Goal: Navigation & Orientation: Find specific page/section

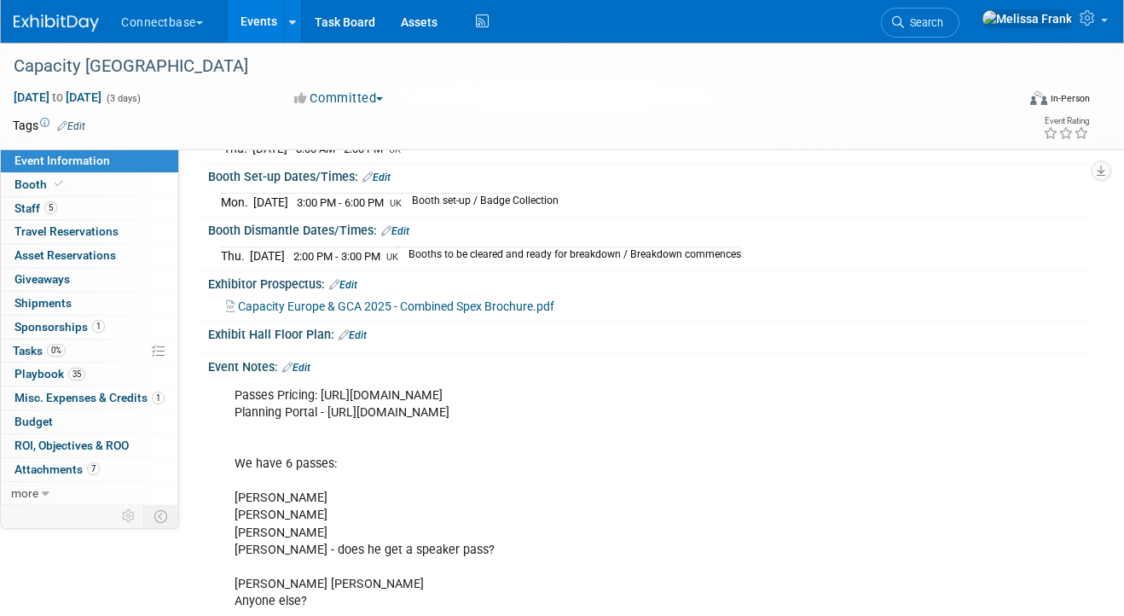
scroll to position [251, 0]
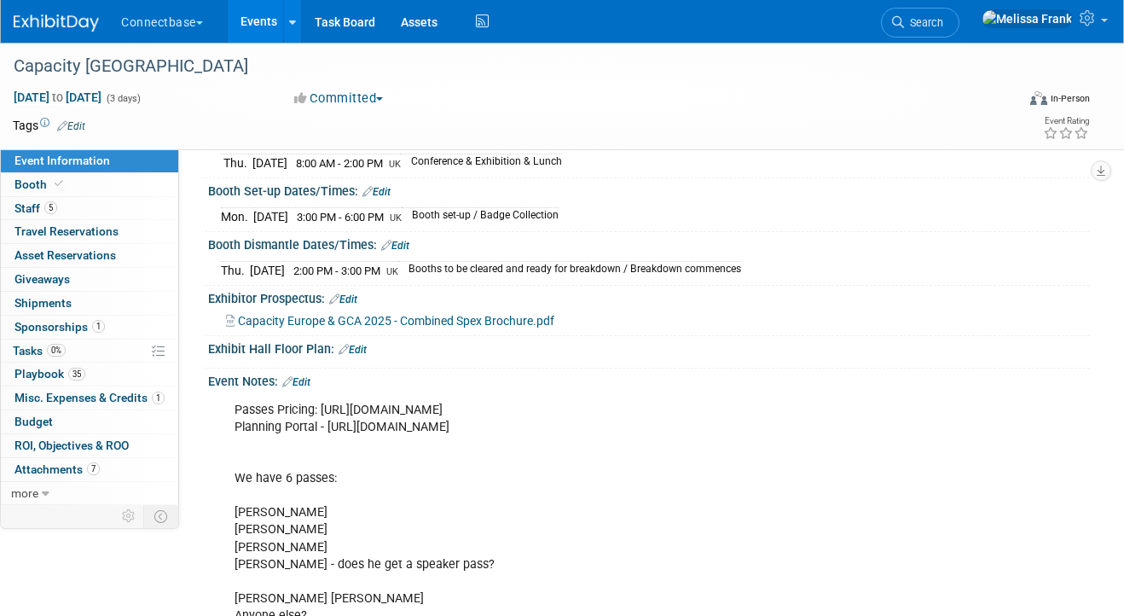
click at [241, 19] on link "Events" at bounding box center [259, 21] width 62 height 43
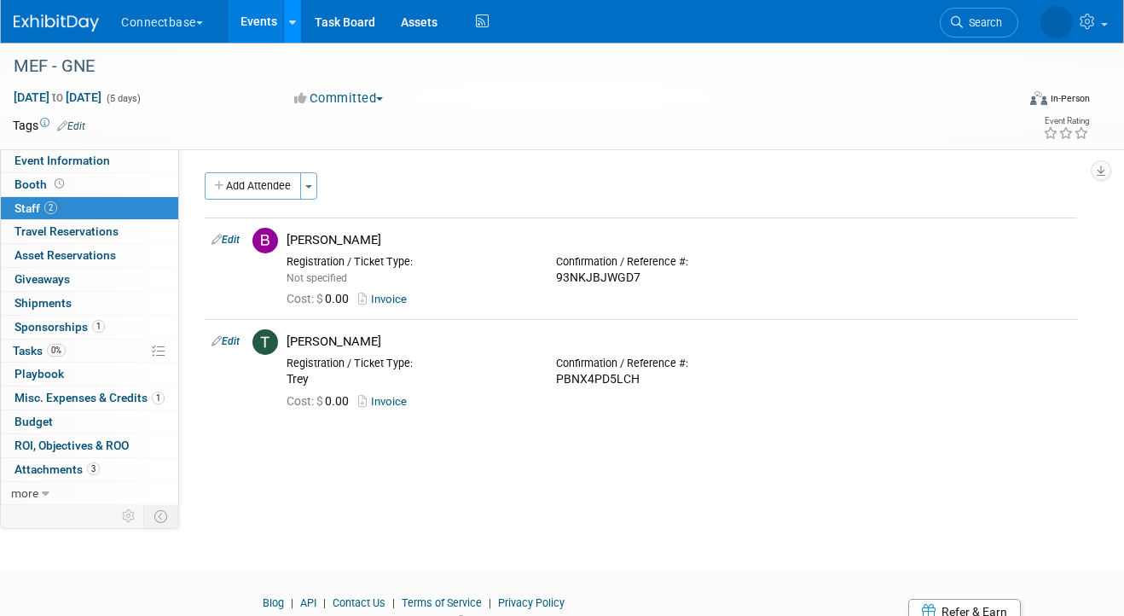
click at [287, 26] on link at bounding box center [292, 21] width 18 height 43
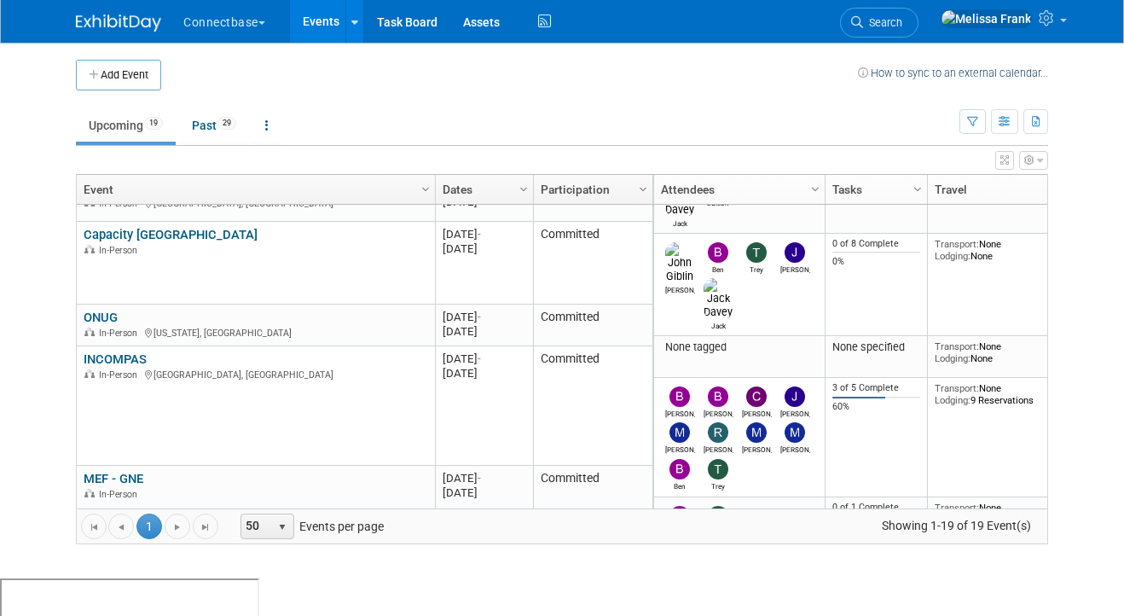
scroll to position [84, 0]
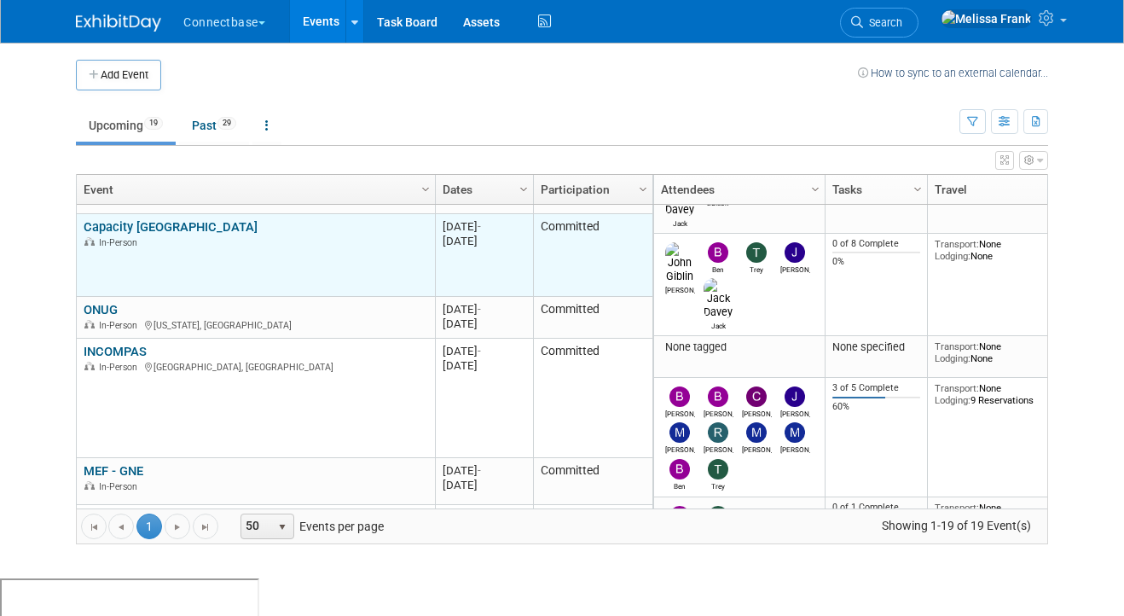
click at [128, 223] on link "Capacity [GEOGRAPHIC_DATA]" at bounding box center [171, 226] width 174 height 15
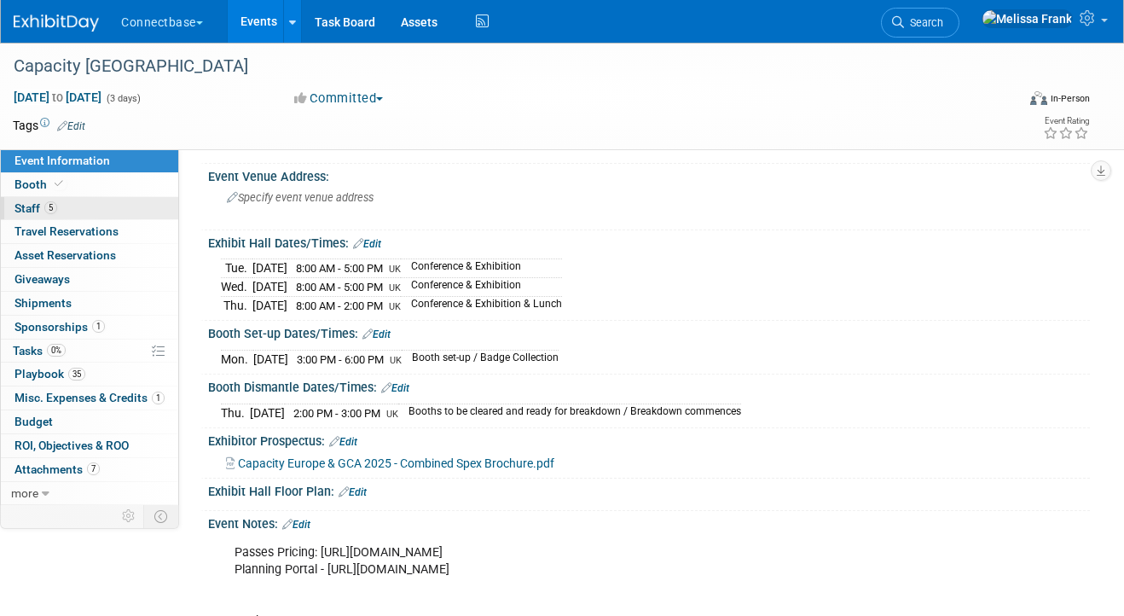
scroll to position [123, 0]
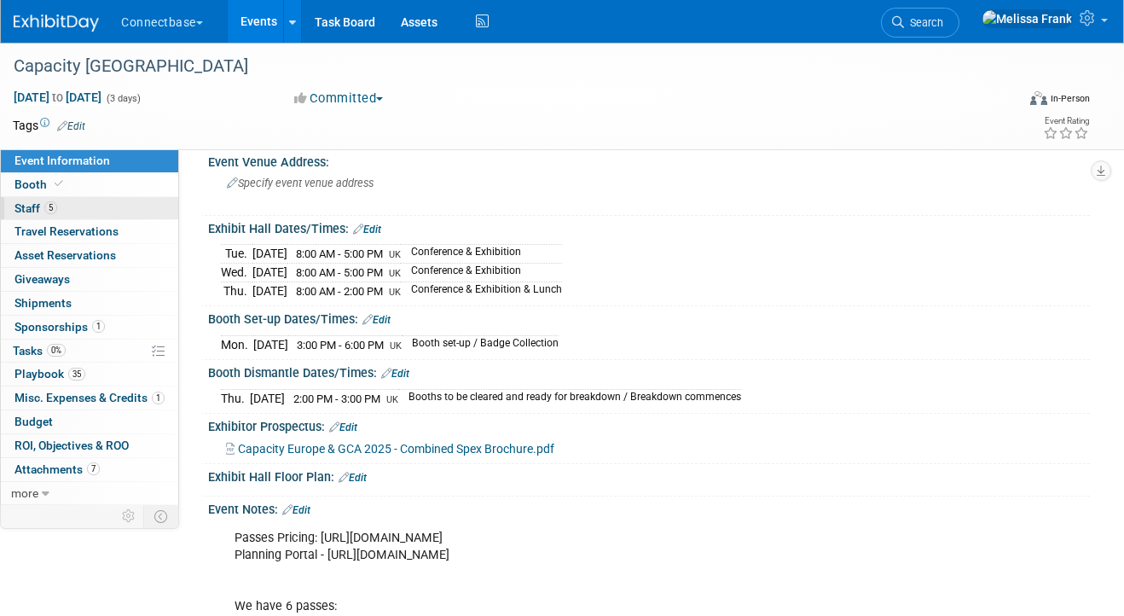
click at [50, 211] on span "5" at bounding box center [50, 207] width 13 height 13
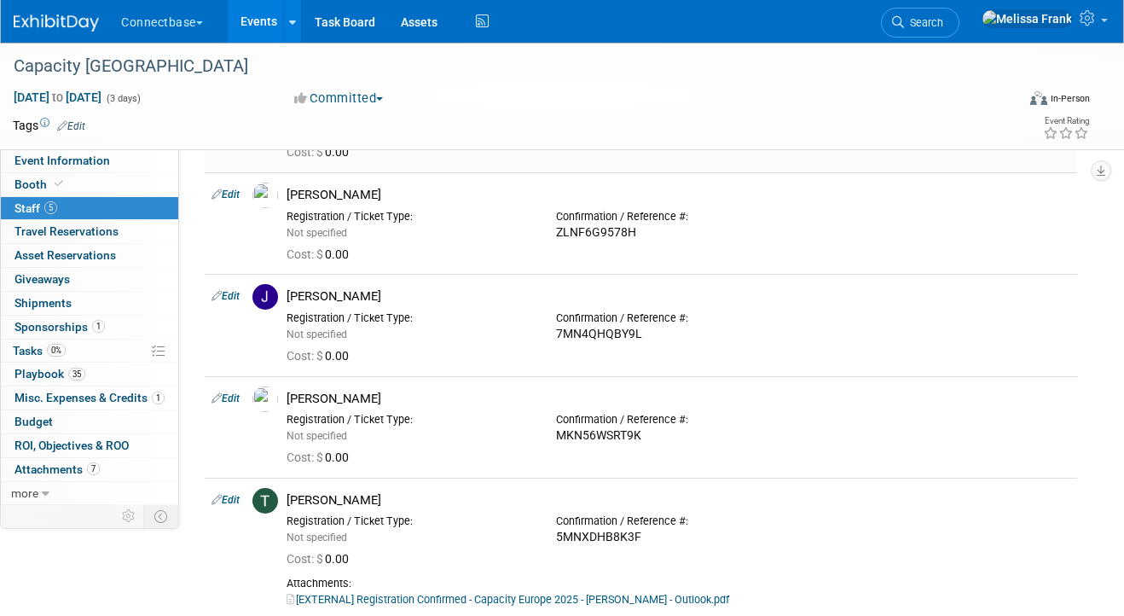
scroll to position [83, 0]
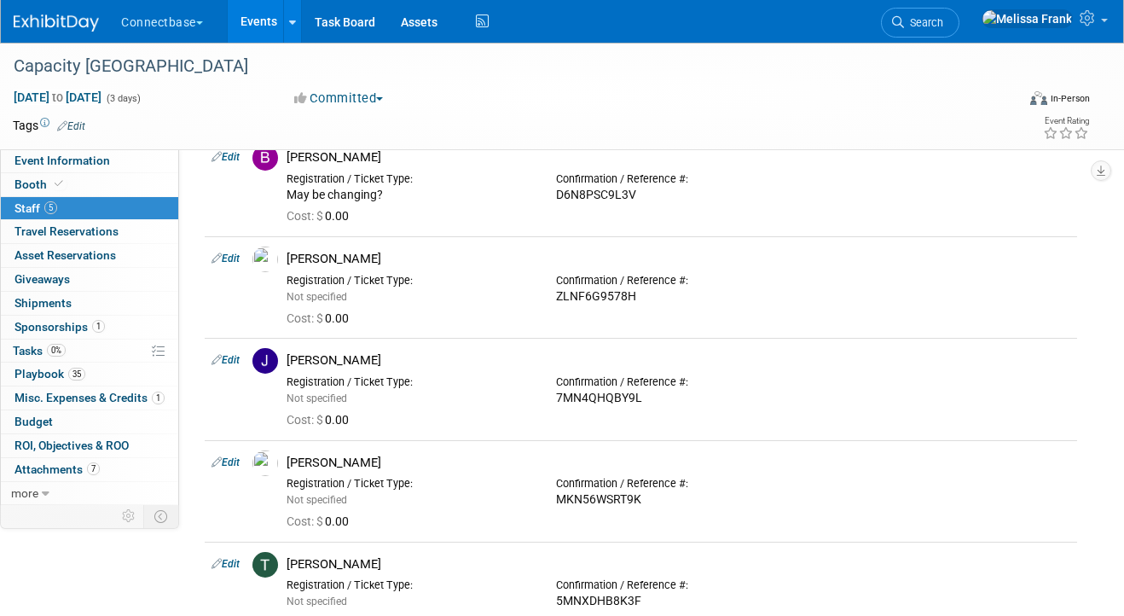
click at [257, 17] on link "Events" at bounding box center [259, 21] width 62 height 43
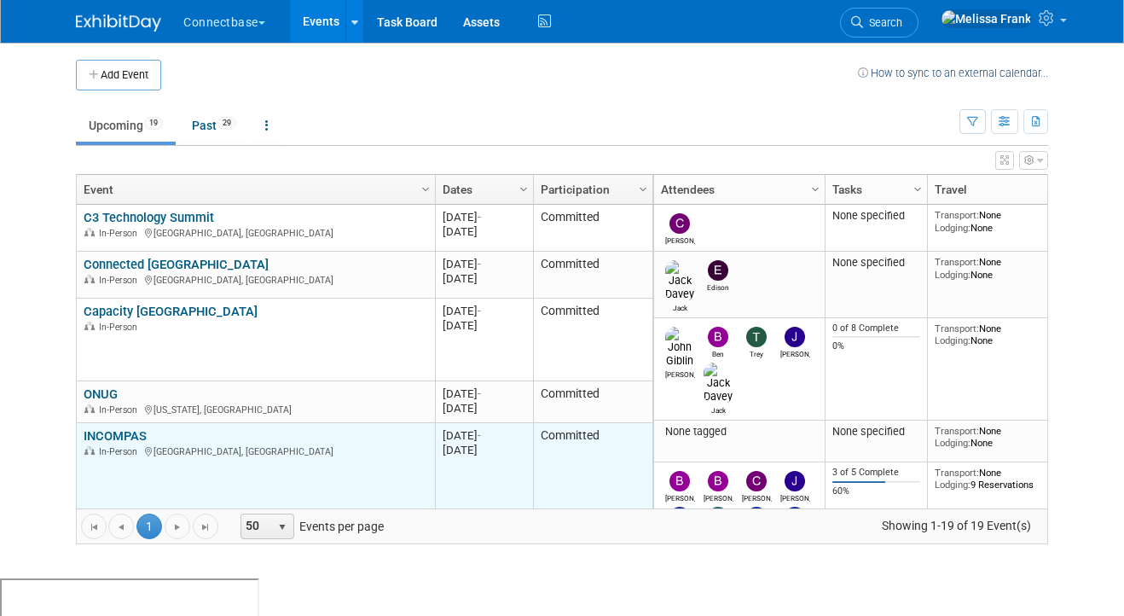
click at [114, 434] on link "INCOMPAS" at bounding box center [115, 435] width 63 height 15
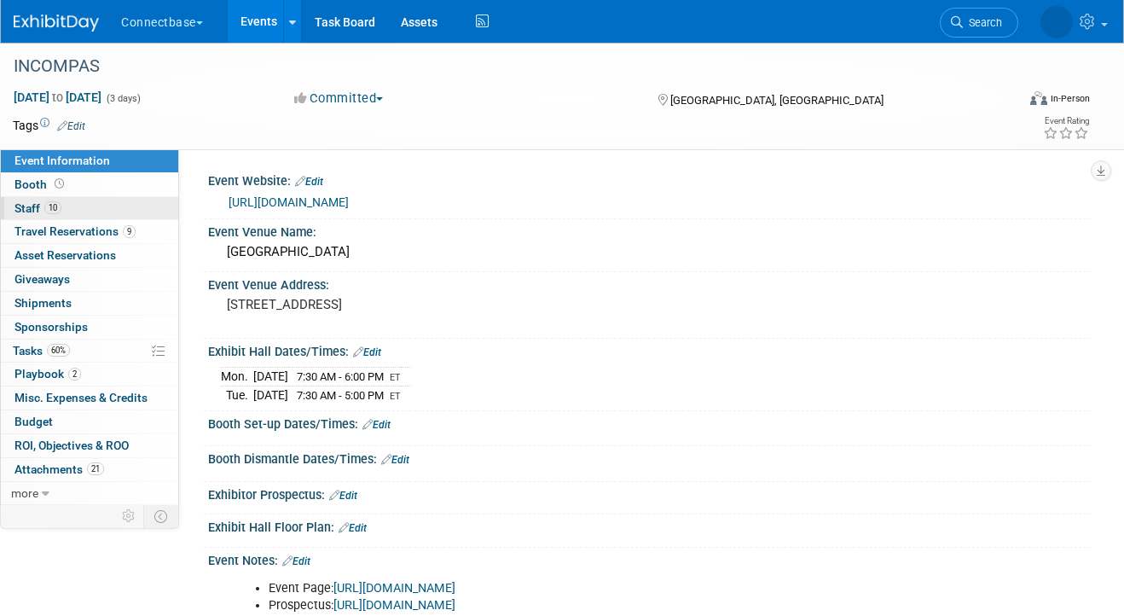
click at [57, 217] on link "10 Staff 10" at bounding box center [89, 208] width 177 height 23
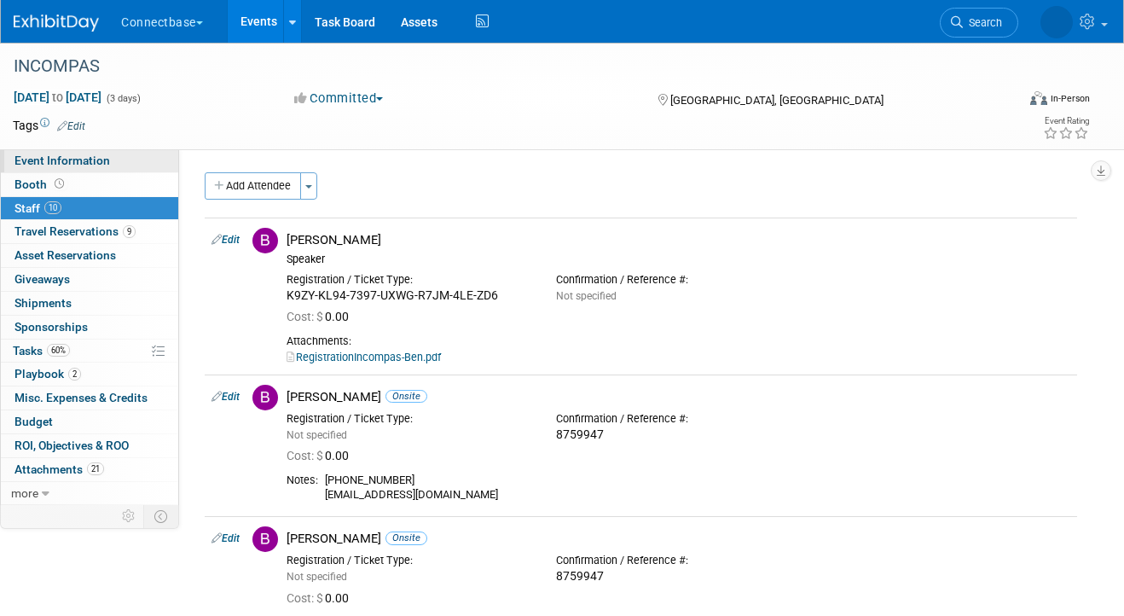
click at [73, 156] on span "Event Information" at bounding box center [63, 161] width 96 height 14
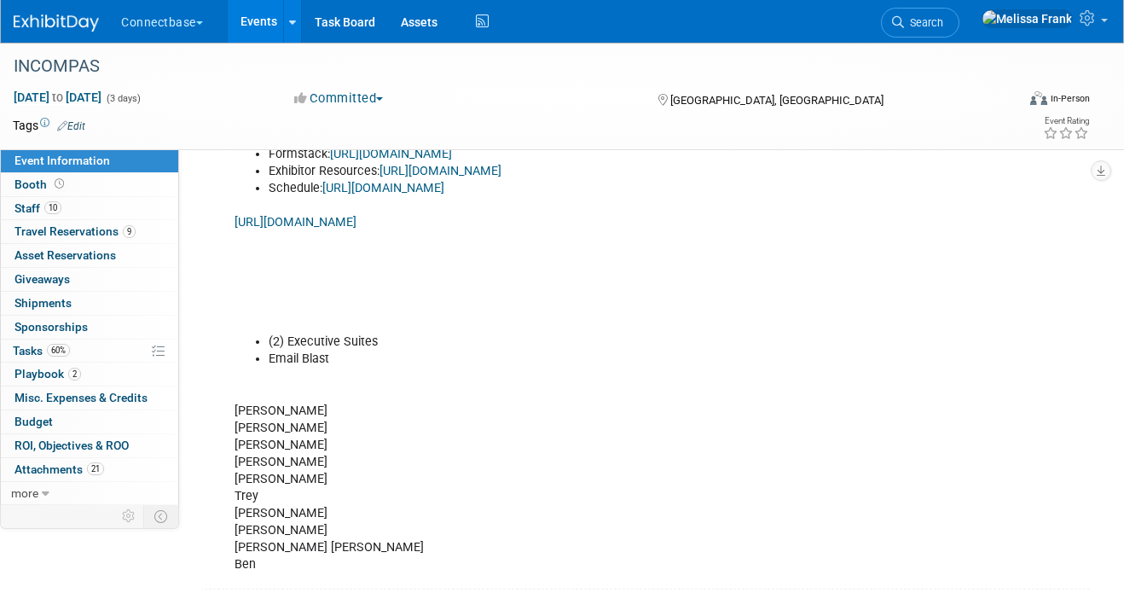
scroll to position [659, 0]
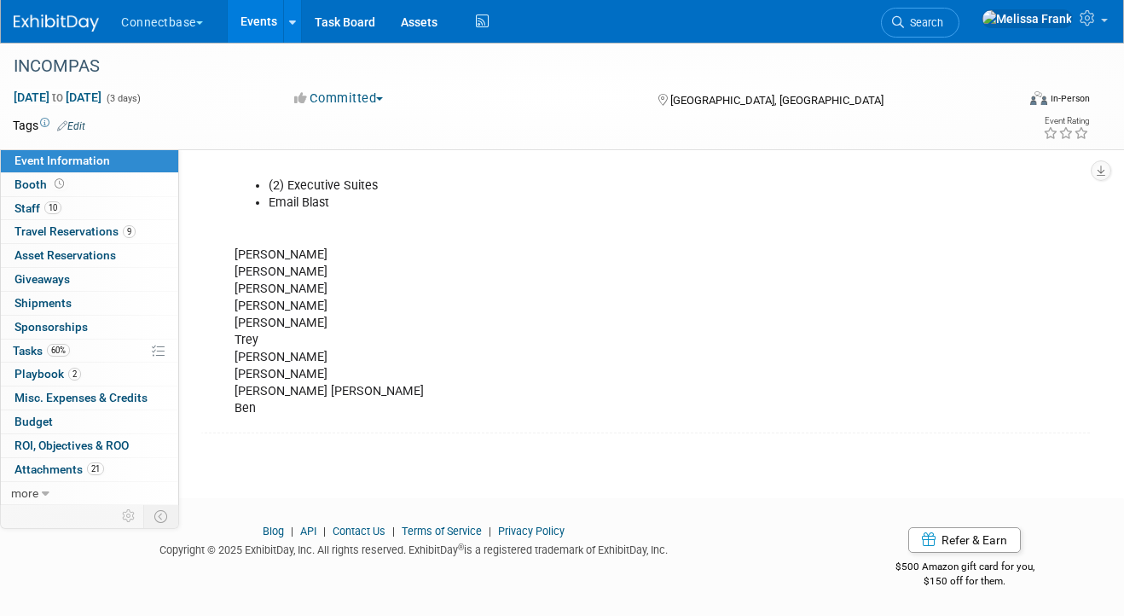
click at [242, 32] on link "Events" at bounding box center [259, 21] width 62 height 43
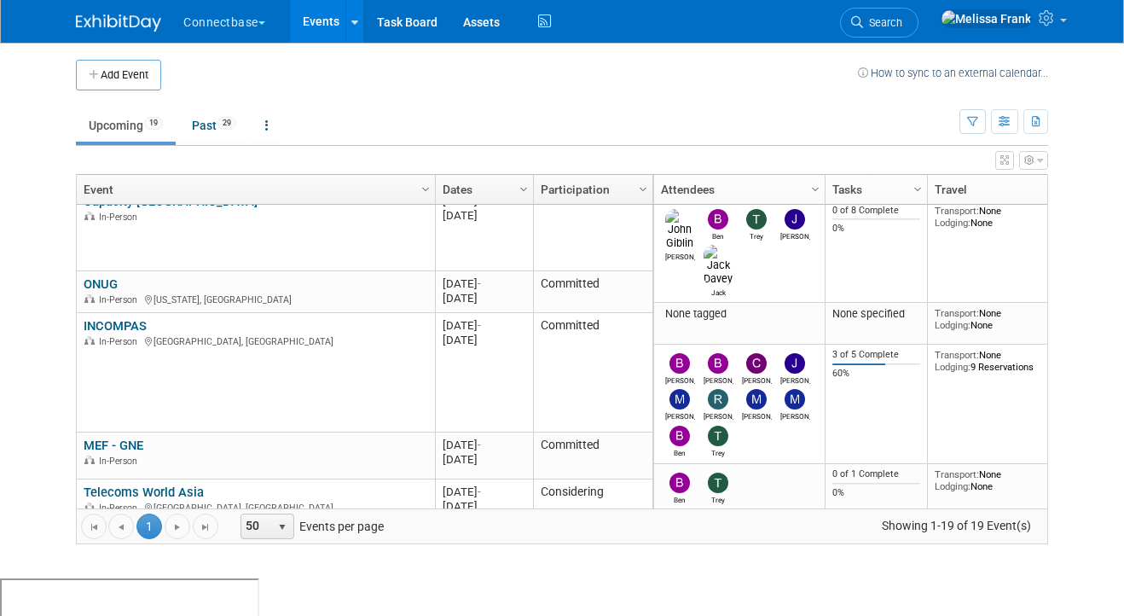
scroll to position [118, 0]
